Goal: Task Accomplishment & Management: Manage account settings

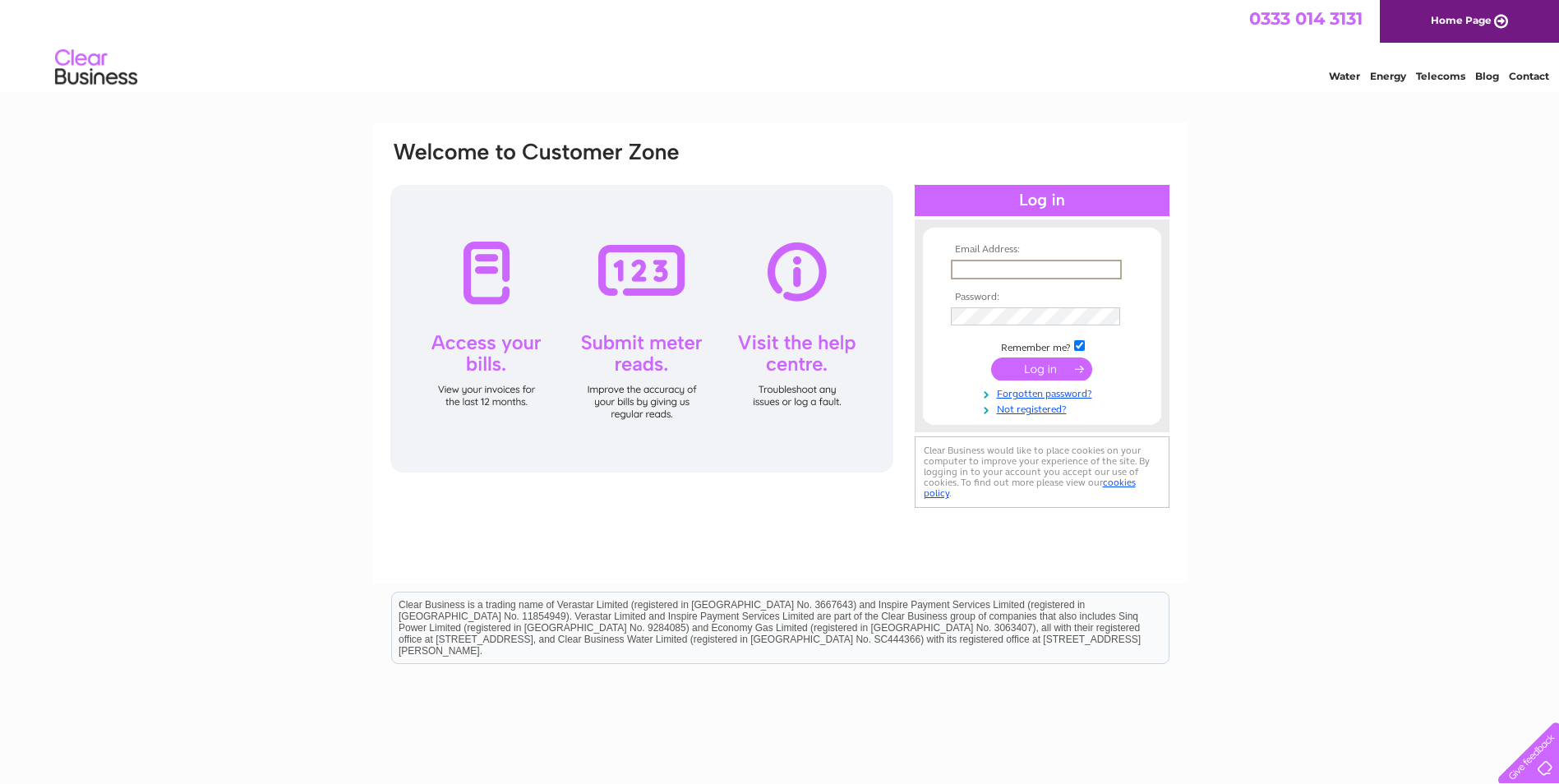
click at [962, 267] on input "text" at bounding box center [1036, 269] width 171 height 19
type input "reception@addaccountancy.com"
click at [991, 358] on input "submit" at bounding box center [1042, 368] width 101 height 23
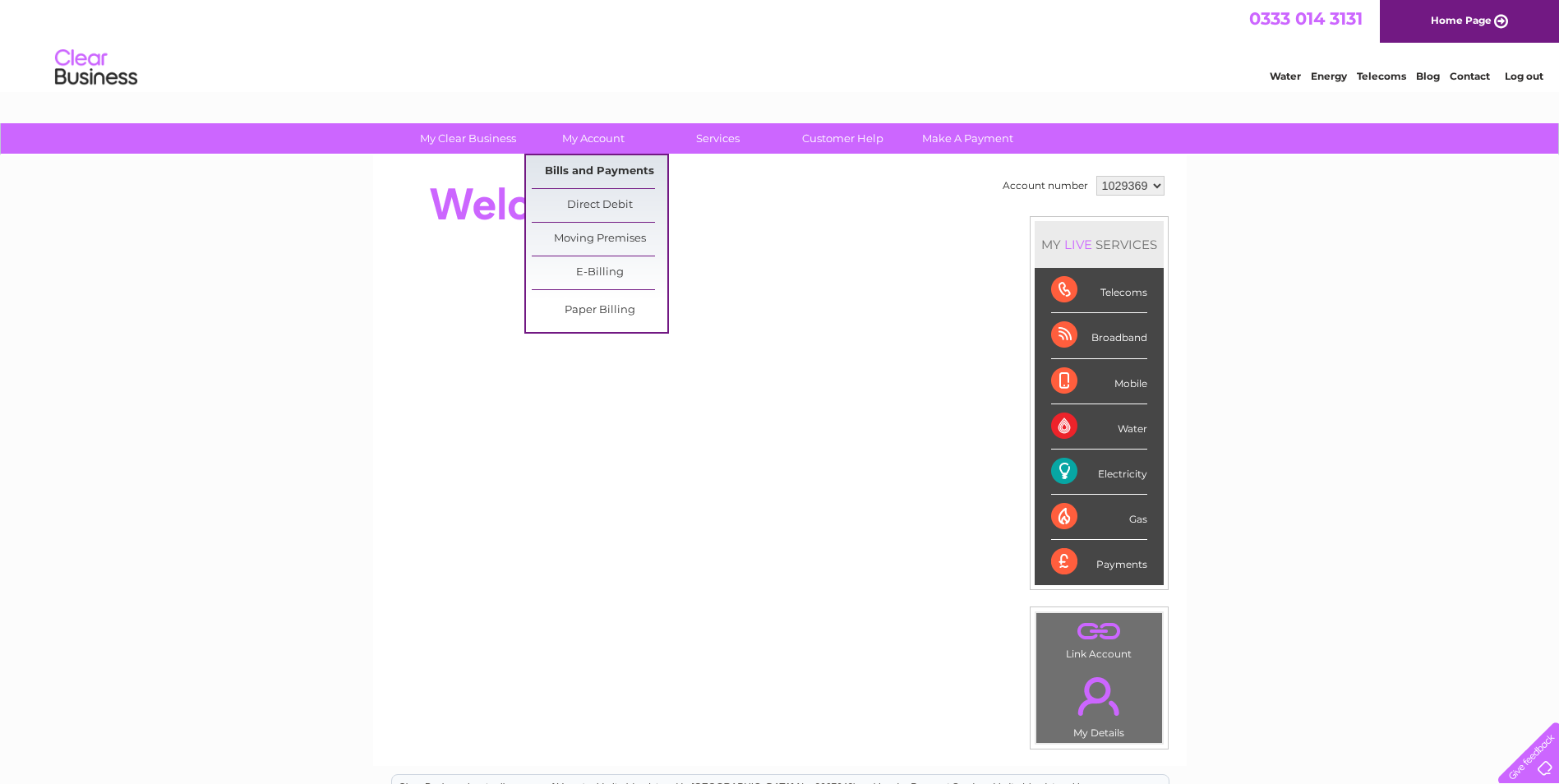
click at [584, 164] on link "Bills and Payments" at bounding box center [599, 172] width 135 height 33
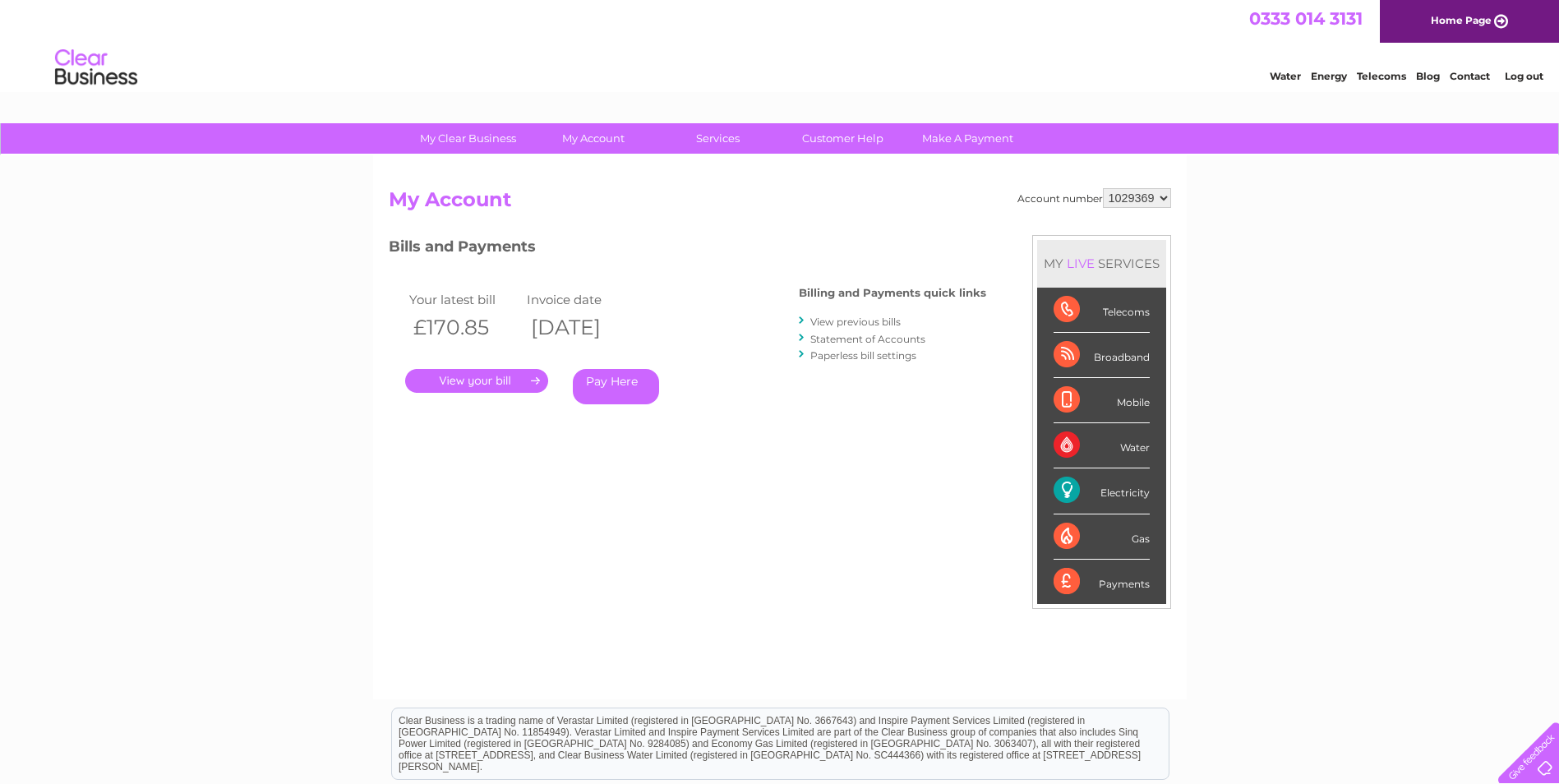
click at [431, 390] on link "." at bounding box center [477, 381] width 143 height 24
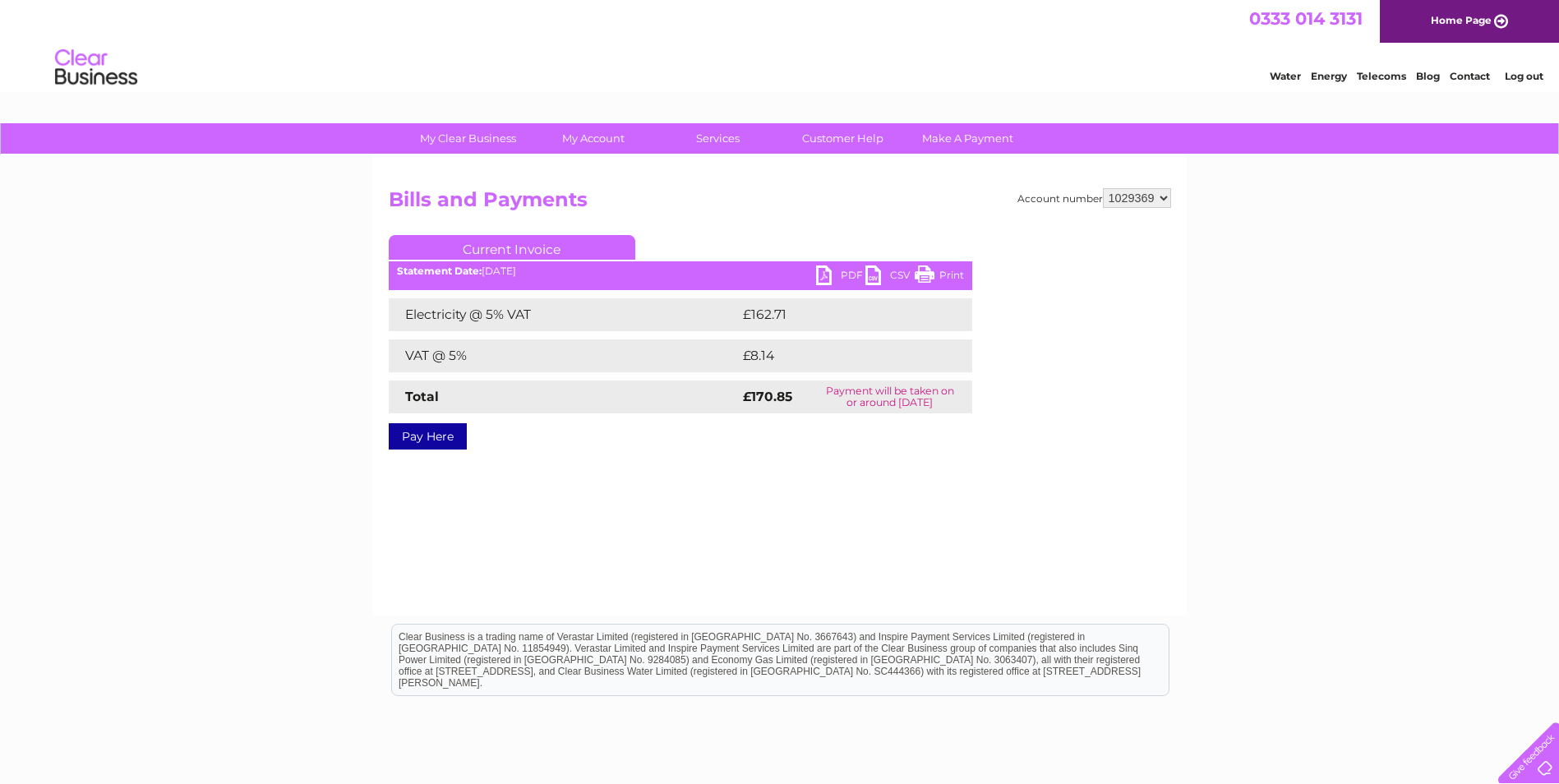
click at [840, 273] on link "PDF" at bounding box center [840, 278] width 50 height 24
